Goal: Information Seeking & Learning: Check status

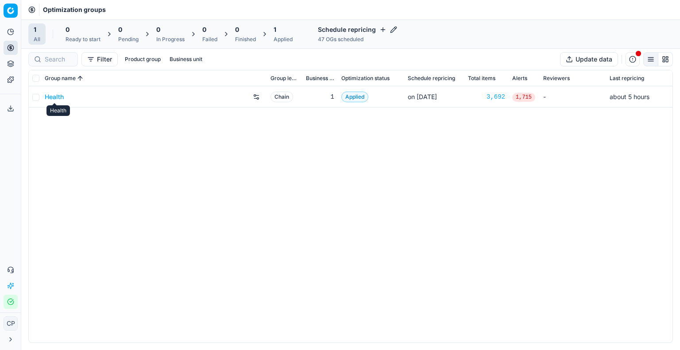
click at [57, 98] on link "Health" at bounding box center [54, 97] width 19 height 9
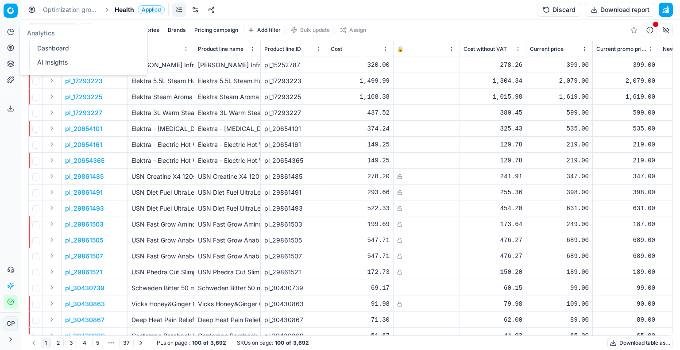
click at [11, 31] on icon at bounding box center [10, 31] width 7 height 7
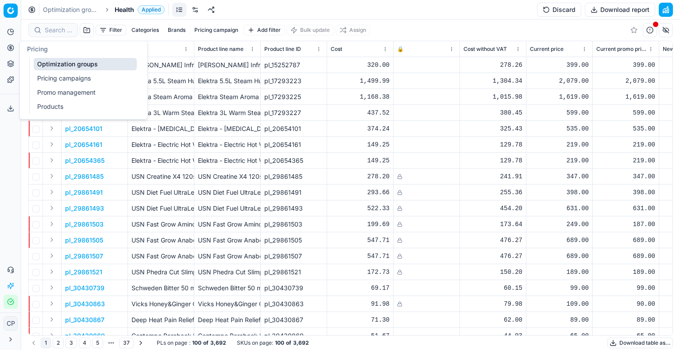
click at [67, 63] on link "Optimization groups" at bounding box center [85, 64] width 103 height 12
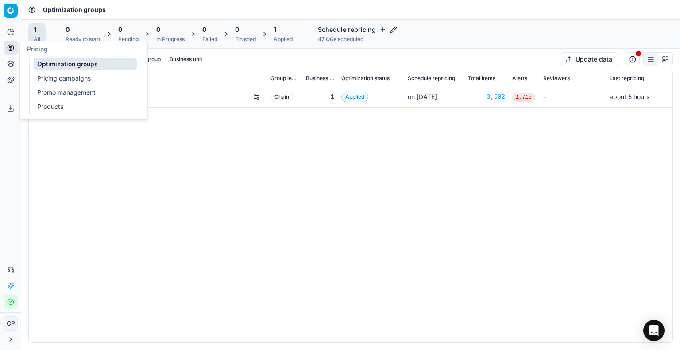
click at [62, 81] on link "Pricing campaigns" at bounding box center [85, 78] width 103 height 12
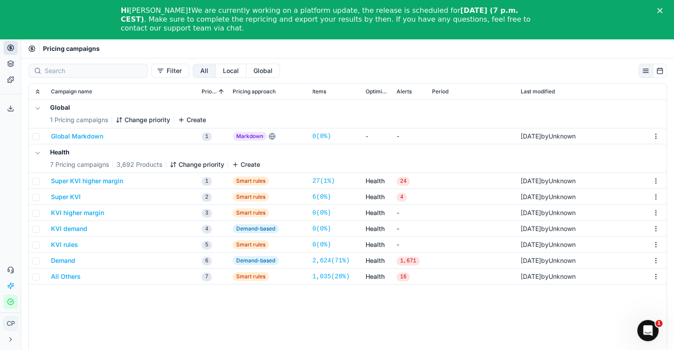
click at [85, 138] on button "Global Markdown" at bounding box center [77, 136] width 52 height 9
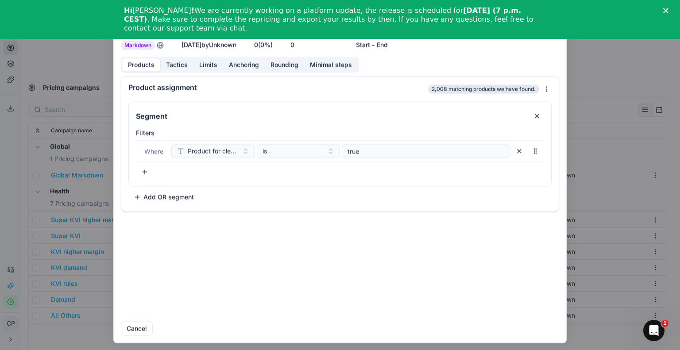
click at [547, 89] on div "We are saving PC settings. Please wait, it should take a few minutes Global Mar…" at bounding box center [340, 175] width 680 height 350
click at [277, 86] on div "We are saving PC settings. Please wait, it should take a few minutes Global Mar…" at bounding box center [340, 175] width 680 height 350
click at [209, 63] on button "Limits" at bounding box center [209, 64] width 30 height 13
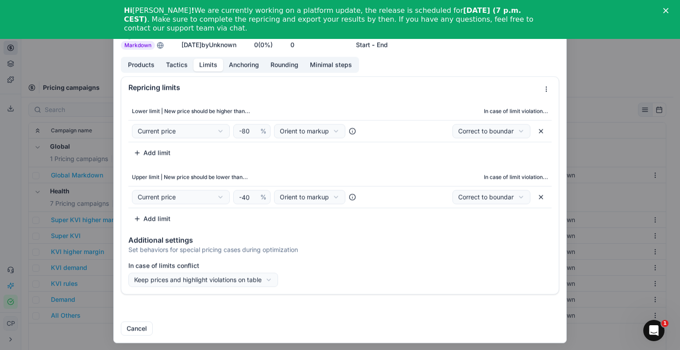
click at [595, 72] on div "We are saving PC settings. Please wait, it should take a few minutes Global Mar…" at bounding box center [340, 175] width 680 height 350
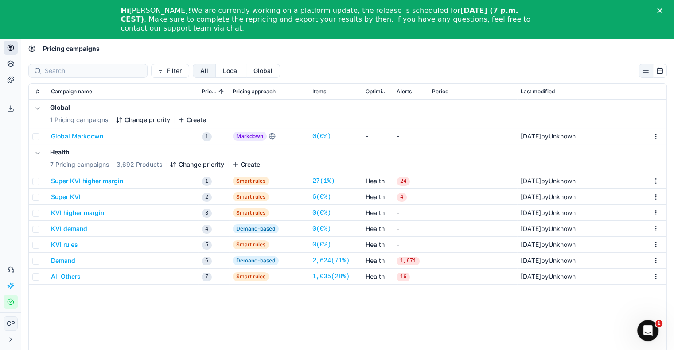
click at [314, 138] on link "0 ( 0% )" at bounding box center [321, 136] width 19 height 9
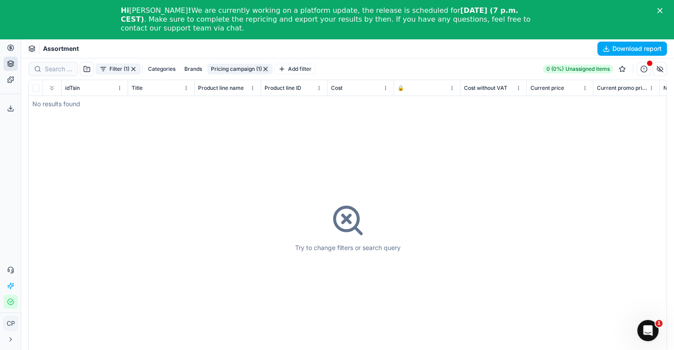
click at [662, 8] on polygon "Close" at bounding box center [659, 10] width 5 height 5
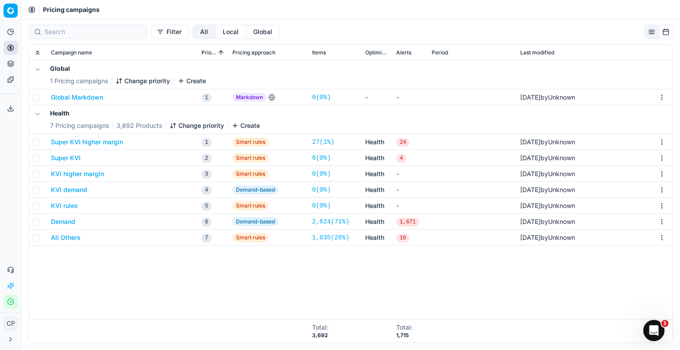
click at [321, 143] on link "27 ( 1% )" at bounding box center [323, 142] width 22 height 9
